Goal: Task Accomplishment & Management: Complete application form

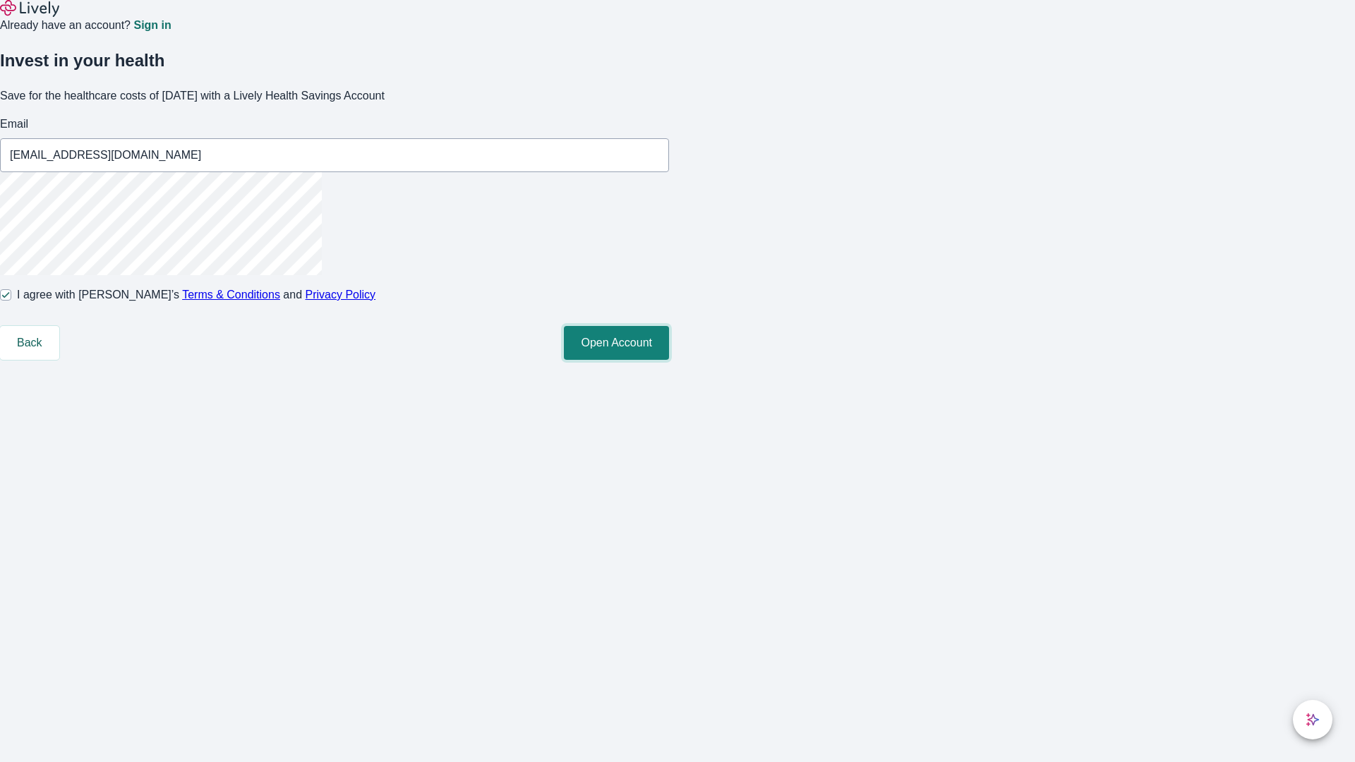
click at [669, 360] on button "Open Account" at bounding box center [616, 343] width 105 height 34
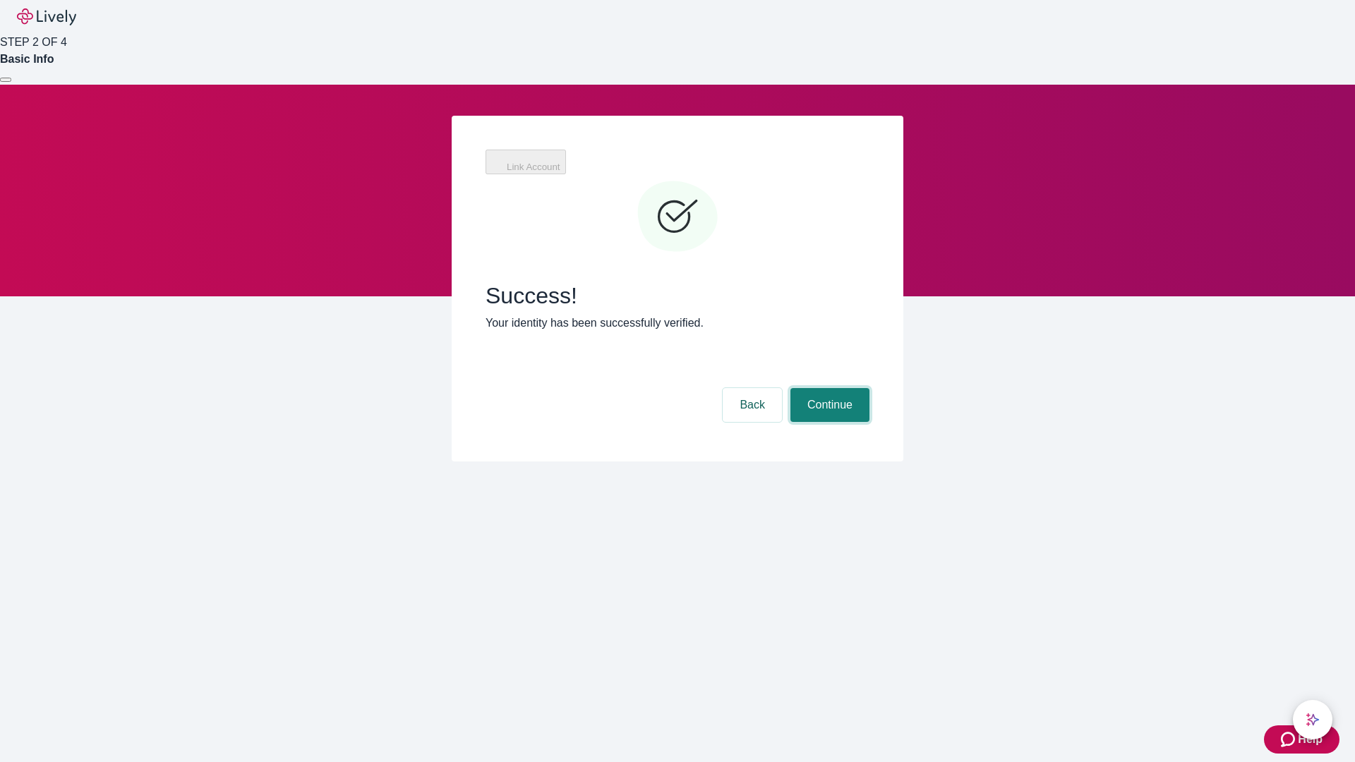
click at [828, 388] on button "Continue" at bounding box center [829, 405] width 79 height 34
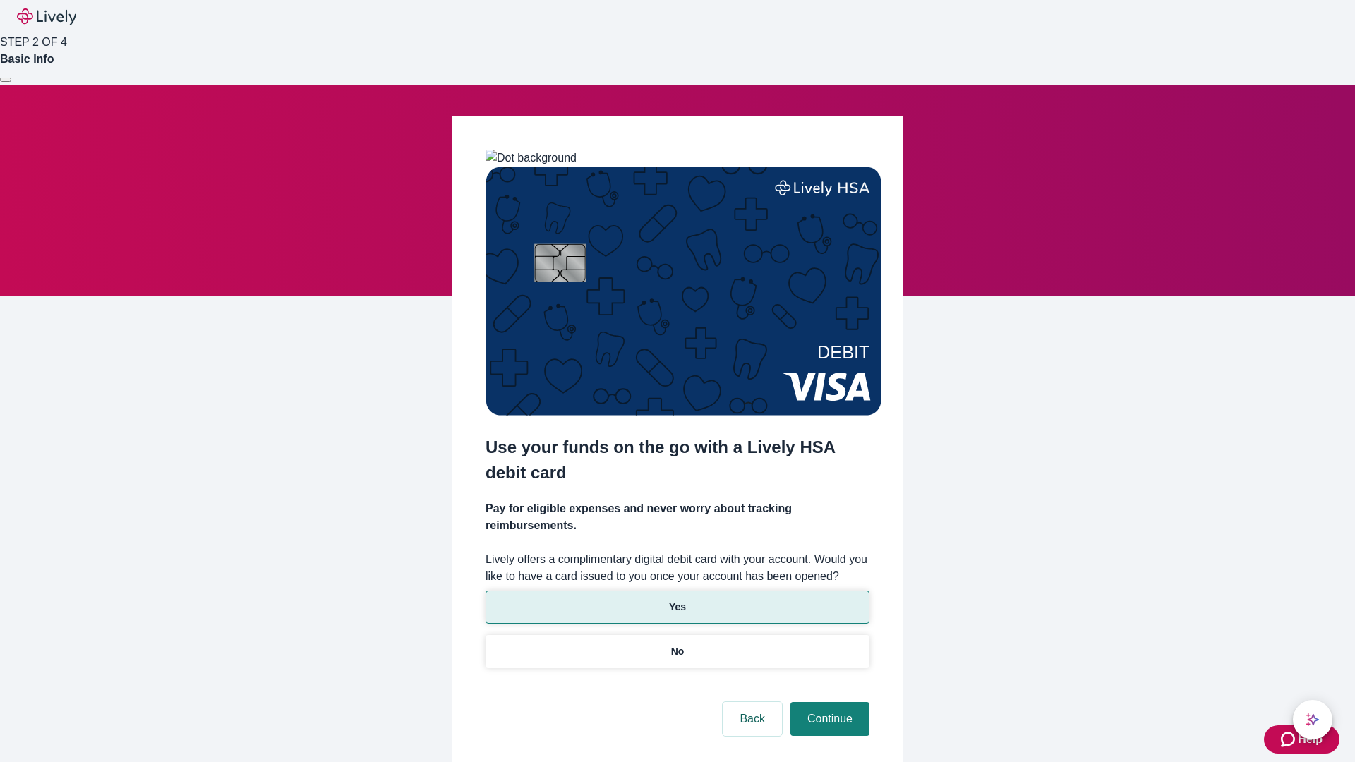
click at [677, 600] on p "Yes" at bounding box center [677, 607] width 17 height 15
click at [828, 702] on button "Continue" at bounding box center [829, 719] width 79 height 34
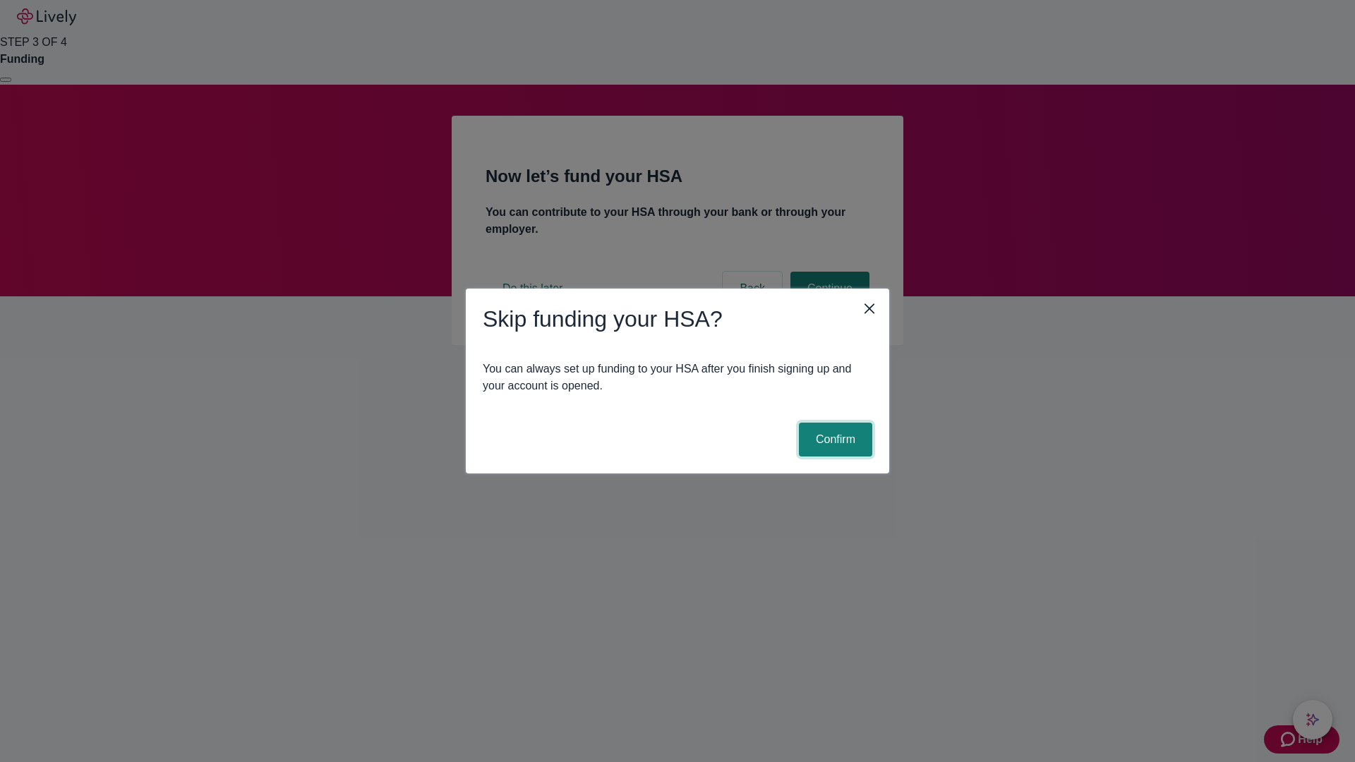
click at [833, 440] on button "Confirm" at bounding box center [835, 440] width 73 height 34
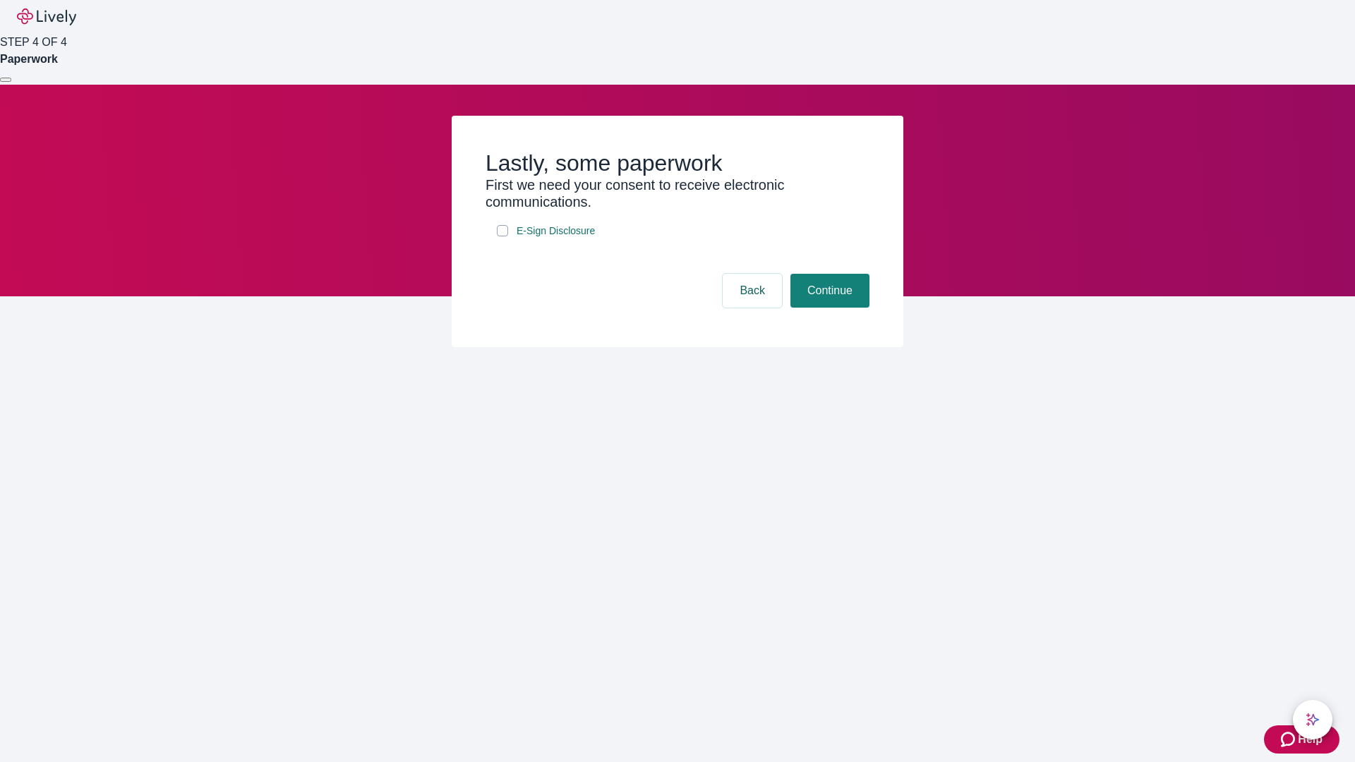
click at [502, 236] on input "E-Sign Disclosure" at bounding box center [502, 230] width 11 height 11
checkbox input "true"
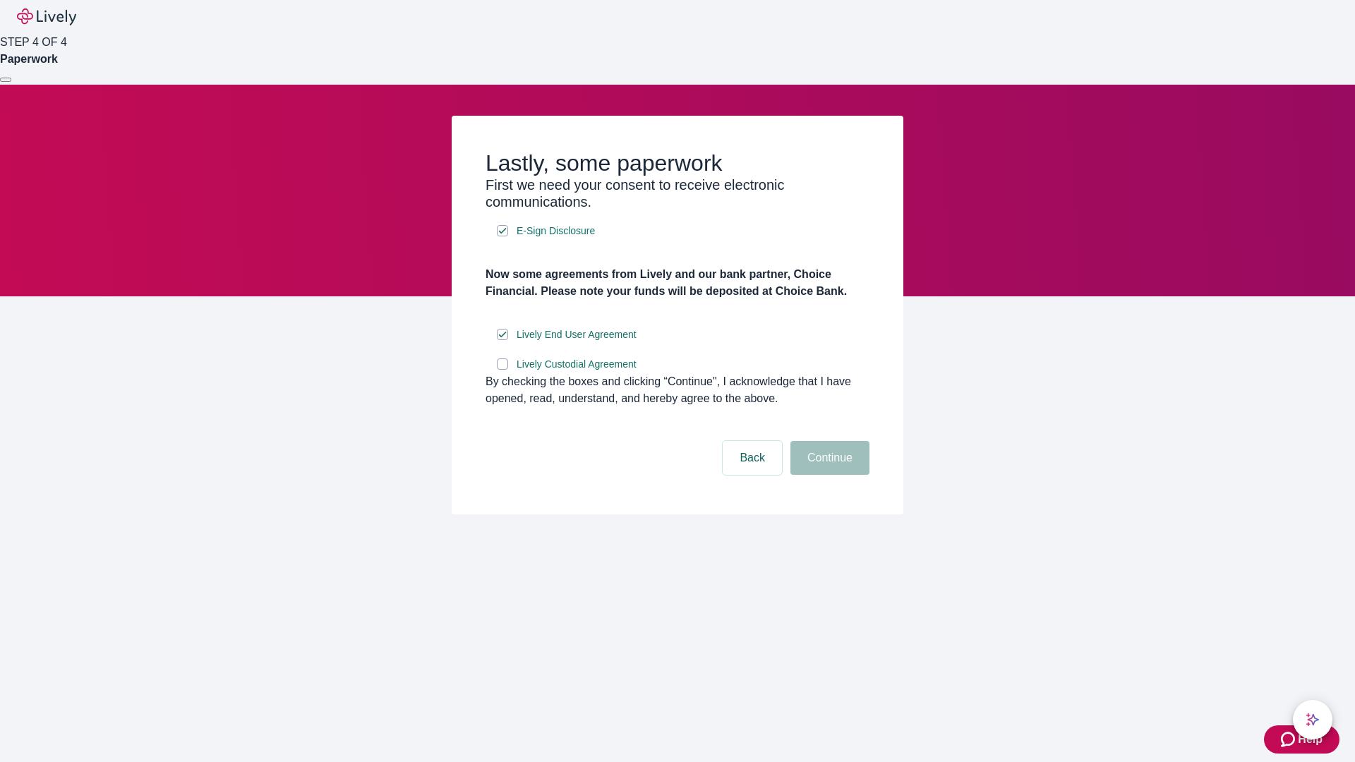
click at [502, 370] on input "Lively Custodial Agreement" at bounding box center [502, 363] width 11 height 11
checkbox input "true"
click at [828, 475] on button "Continue" at bounding box center [829, 458] width 79 height 34
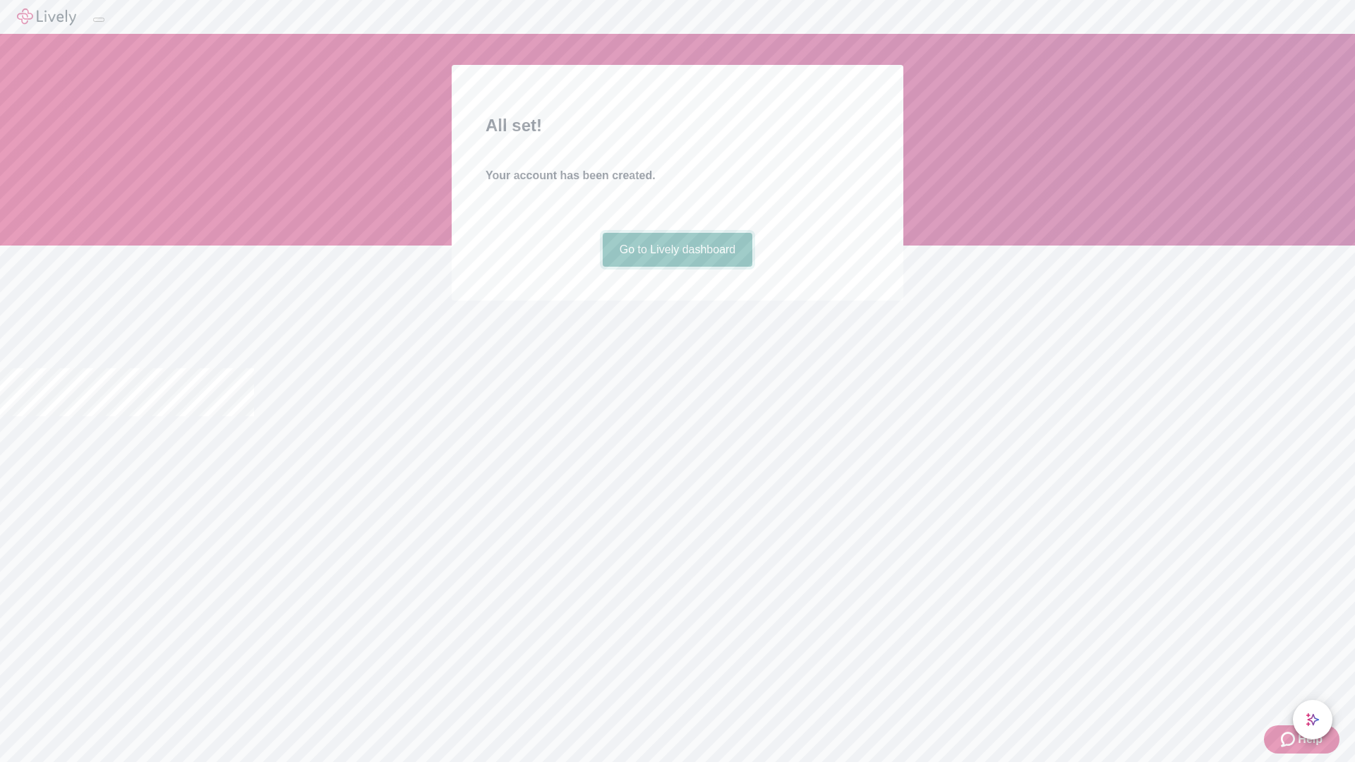
click at [677, 267] on link "Go to Lively dashboard" at bounding box center [677, 250] width 150 height 34
